Goal: Find specific page/section: Find specific page/section

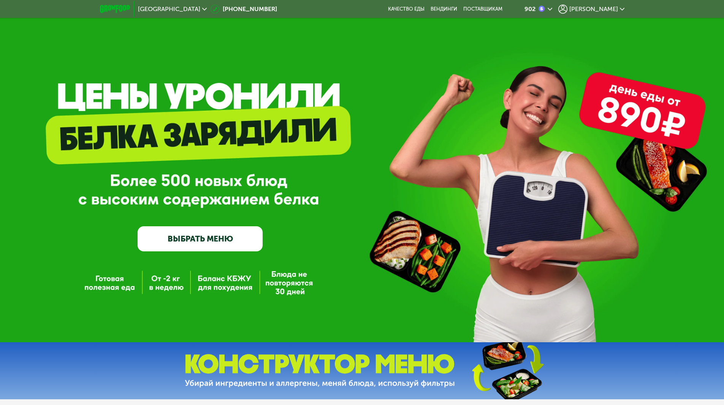
click at [599, 9] on span "[PERSON_NAME]" at bounding box center [594, 9] width 49 height 6
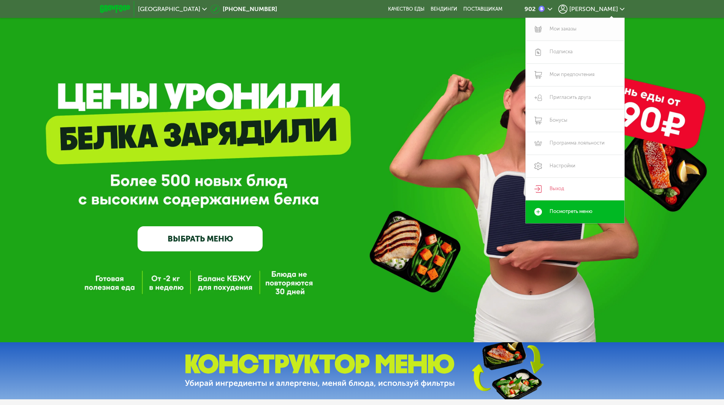
click at [568, 29] on link "Мои заказы" at bounding box center [575, 29] width 99 height 23
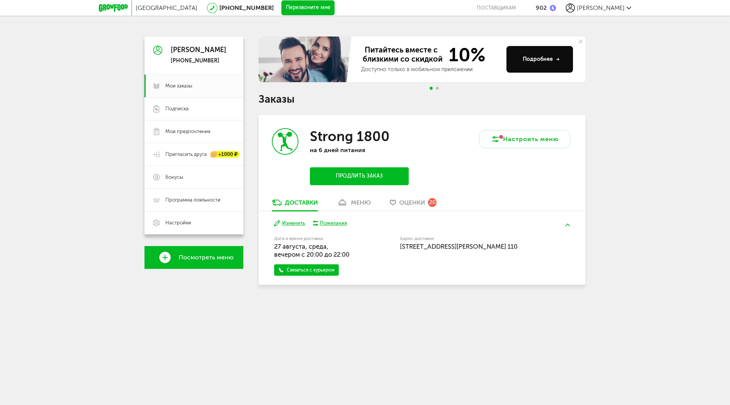
click at [371, 144] on h3 "Strong 1800" at bounding box center [350, 136] width 80 height 16
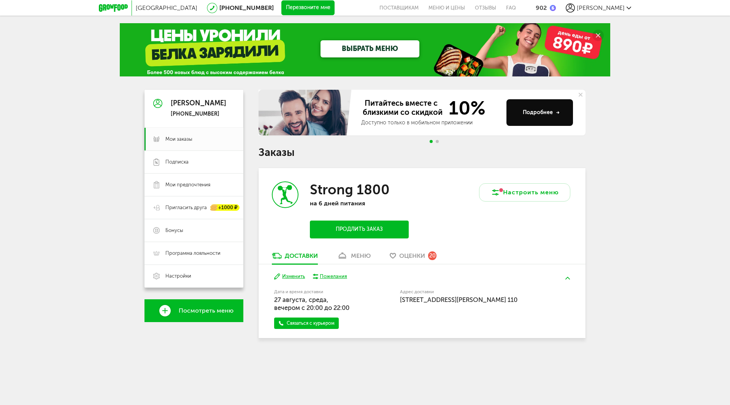
click at [364, 201] on p "на 6 дней питания" at bounding box center [359, 203] width 99 height 7
click at [353, 253] on div "меню" at bounding box center [361, 255] width 20 height 7
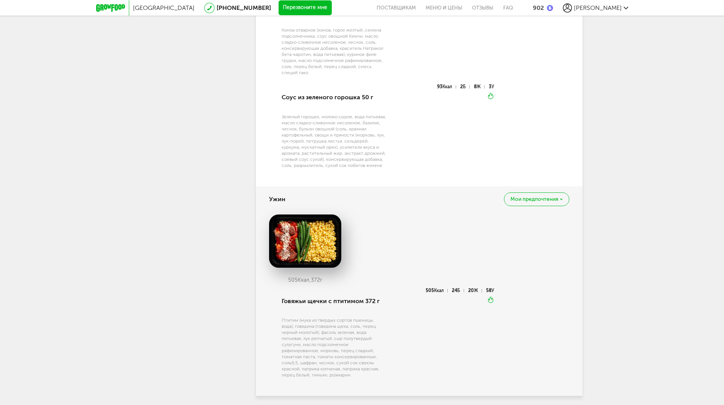
scroll to position [866, 0]
